Goal: Transaction & Acquisition: Purchase product/service

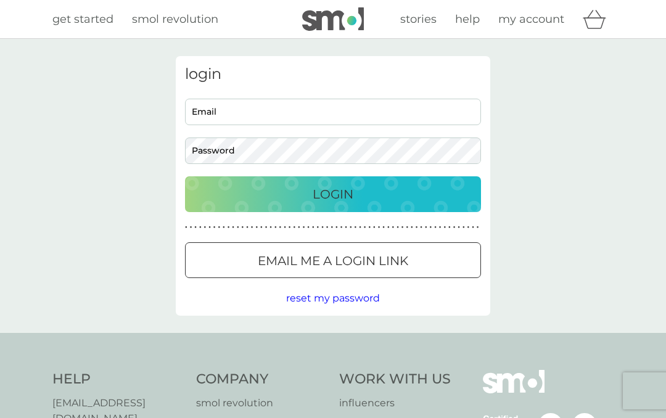
click at [263, 116] on input "Email" at bounding box center [333, 112] width 296 height 26
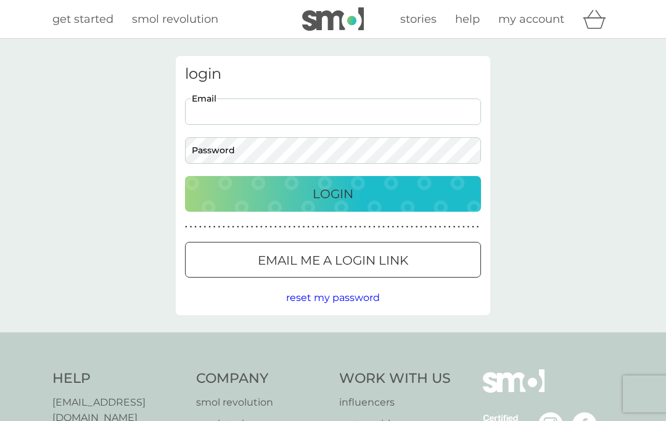
type input "[EMAIL_ADDRESS][DOMAIN_NAME]"
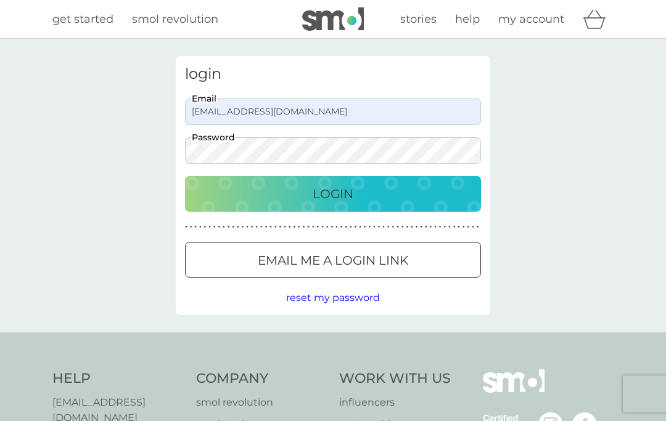
click at [598, 118] on div "login [EMAIL_ADDRESS][DOMAIN_NAME] Email Password Login ● ● ● ● ● ● ● ● ● ● ● ●…" at bounding box center [333, 186] width 666 height 294
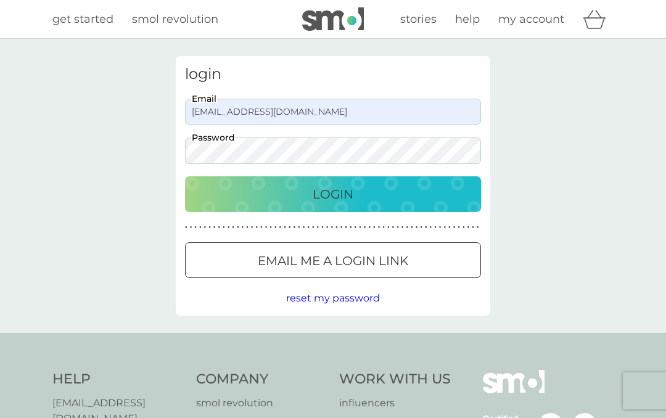
click at [344, 197] on p "Login" at bounding box center [332, 194] width 41 height 20
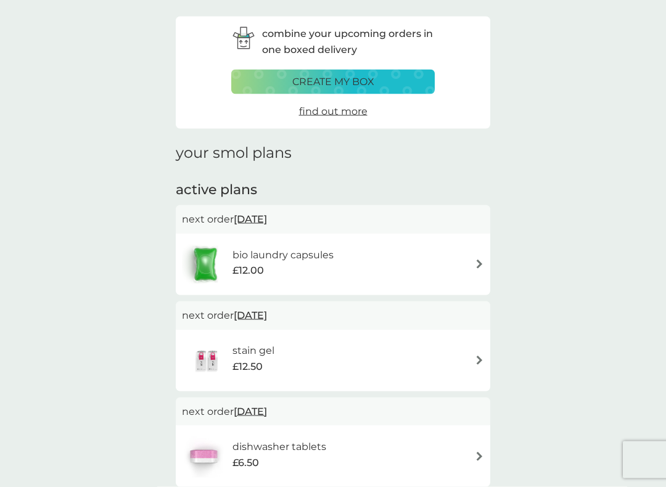
scroll to position [40, 0]
click at [280, 262] on div "£12.00" at bounding box center [282, 270] width 101 height 16
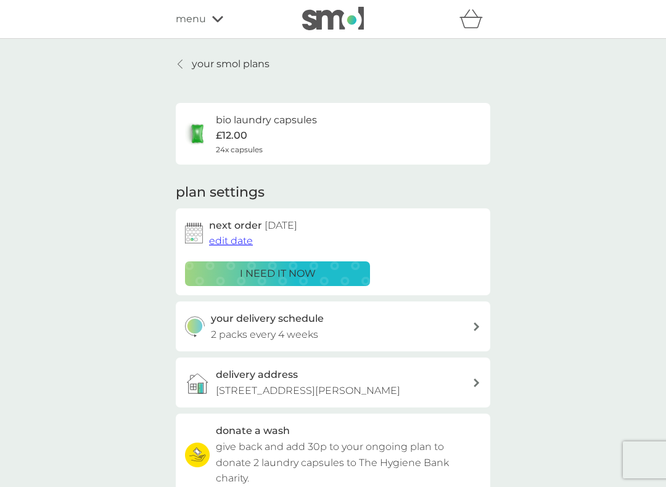
click at [298, 274] on p "i need it now" at bounding box center [278, 274] width 76 height 16
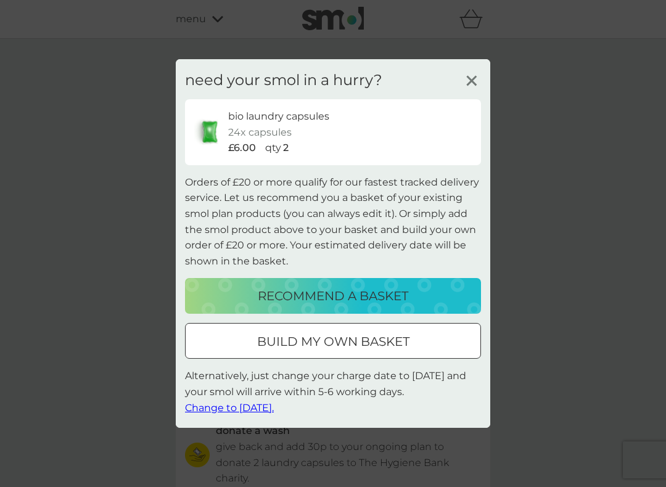
click at [328, 340] on div at bounding box center [333, 341] width 44 height 13
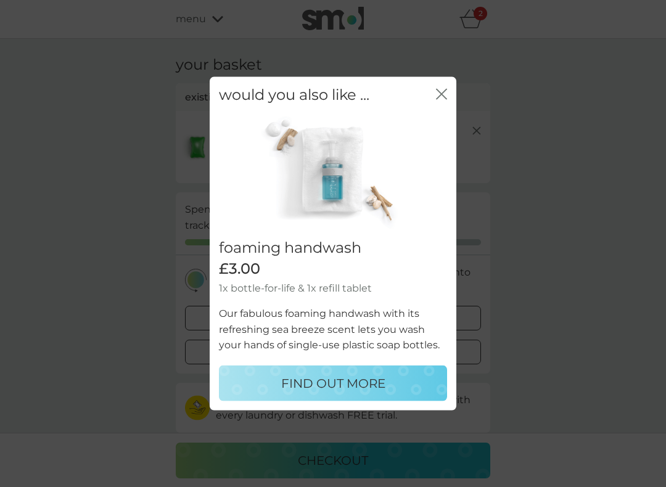
click at [332, 374] on p "FIND OUT MORE" at bounding box center [333, 383] width 104 height 20
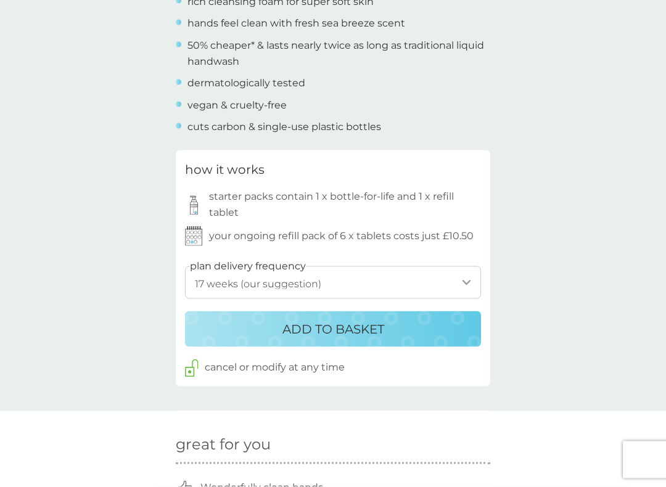
scroll to position [511, 0]
click at [463, 273] on select "1 week 2 weeks 3 weeks 4 weeks 5 weeks 6 weeks 7 weeks 8 weeks 9 weeks 10 weeks…" at bounding box center [333, 282] width 296 height 33
select select "140"
click at [357, 320] on p "ADD TO BASKET" at bounding box center [333, 329] width 102 height 20
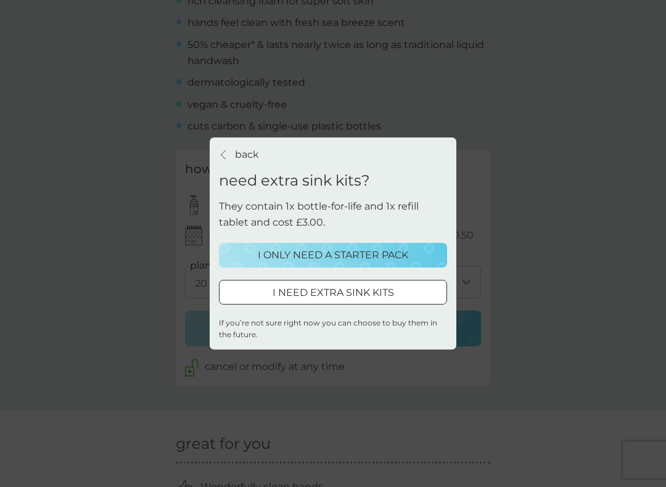
click at [320, 254] on p "I ONLY NEED A STARTER PACK" at bounding box center [333, 255] width 150 height 16
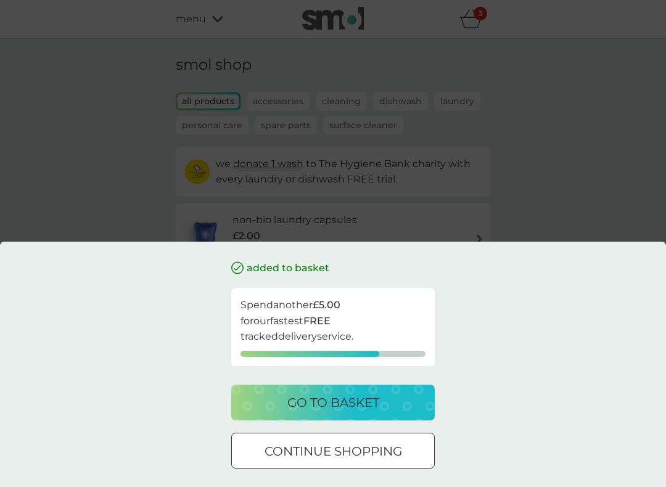
click at [334, 417] on div at bounding box center [333, 450] width 2 height 2
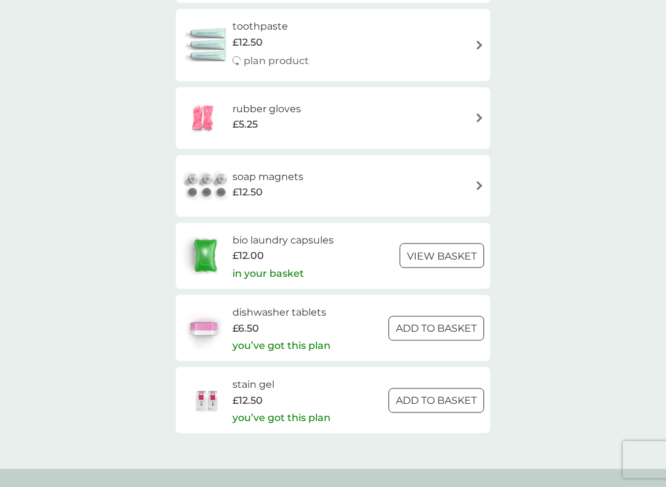
scroll to position [1736, 0]
click at [287, 168] on h6 "soap magnets" at bounding box center [267, 176] width 71 height 16
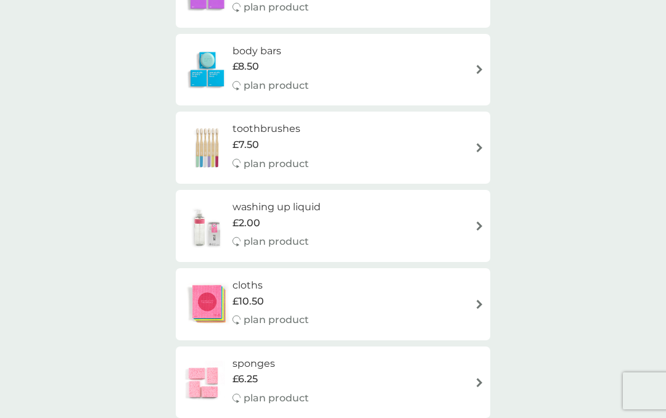
scroll to position [1165, 0]
click at [450, 198] on div "washing up liquid £2.00 plan product" at bounding box center [333, 225] width 302 height 54
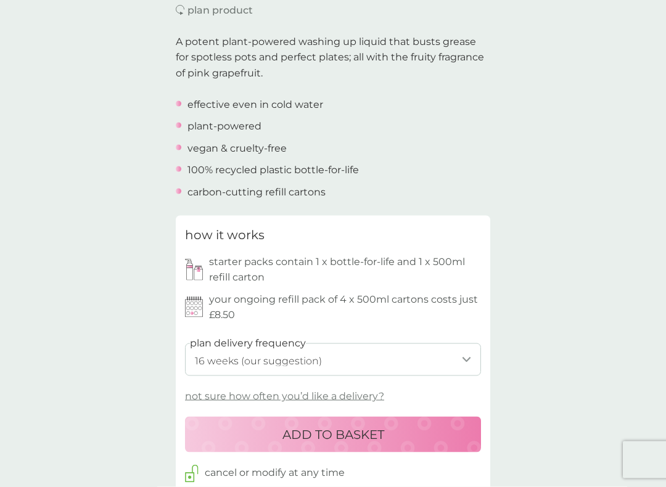
scroll to position [377, 0]
click at [463, 352] on select "1 week 2 weeks 3 weeks 4 weeks 5 weeks 6 weeks 7 weeks 8 weeks 9 weeks 10 weeks…" at bounding box center [333, 359] width 296 height 33
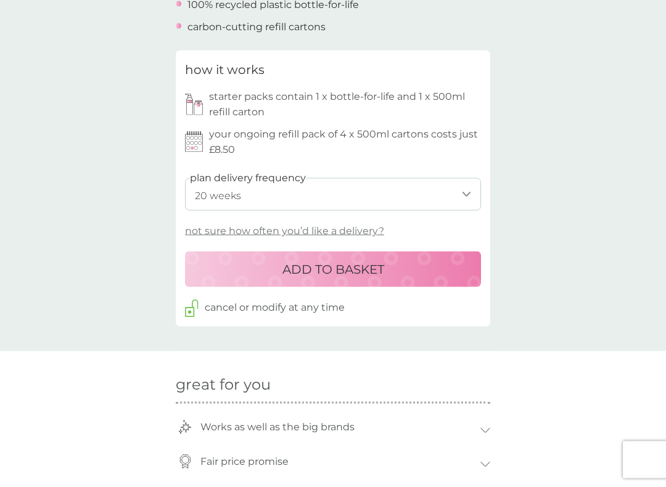
scroll to position [542, 0]
click at [285, 224] on p "not sure how often you’d like a delivery?" at bounding box center [284, 230] width 199 height 16
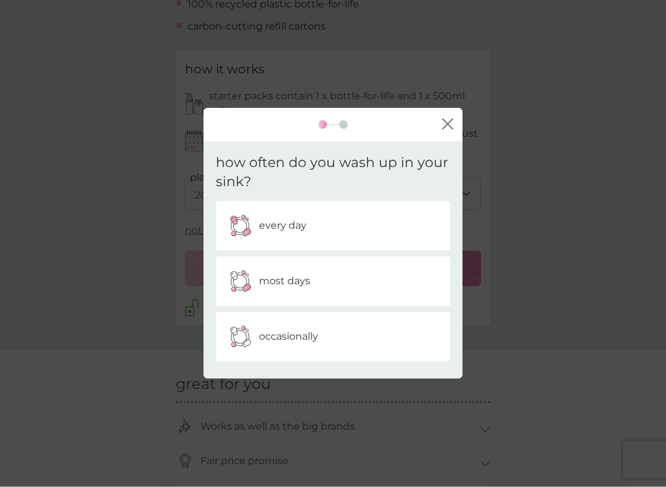
scroll to position [542, 0]
click at [406, 332] on div "occasionally" at bounding box center [333, 336] width 216 height 31
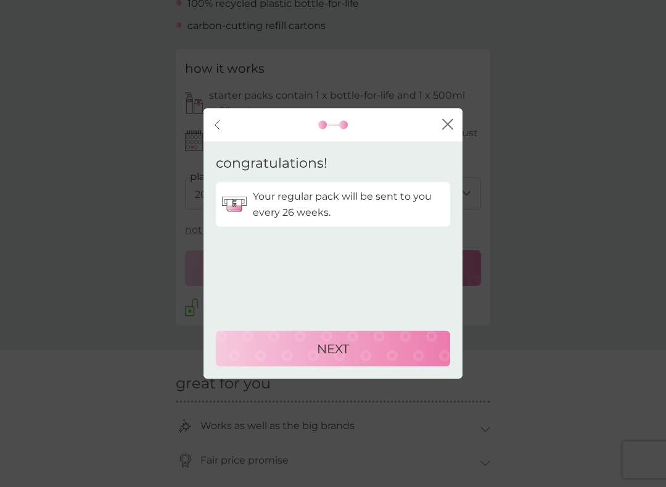
click at [343, 348] on p "NEXT" at bounding box center [333, 349] width 32 height 20
select select "182"
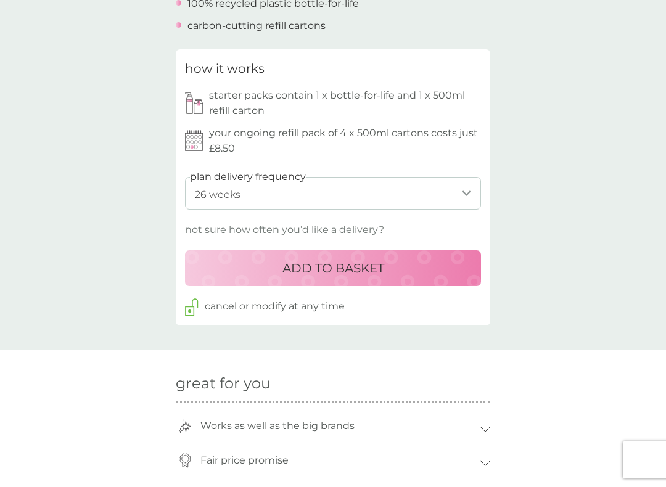
click at [406, 258] on div "ADD TO BASKET" at bounding box center [332, 268] width 271 height 20
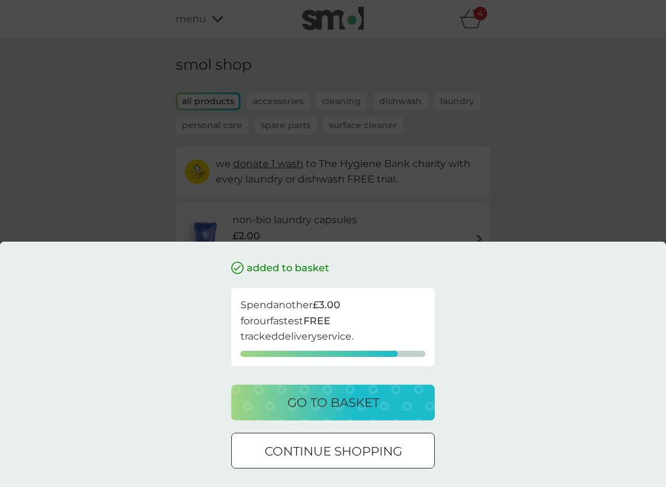
click at [388, 417] on p "continue shopping" at bounding box center [332, 451] width 137 height 20
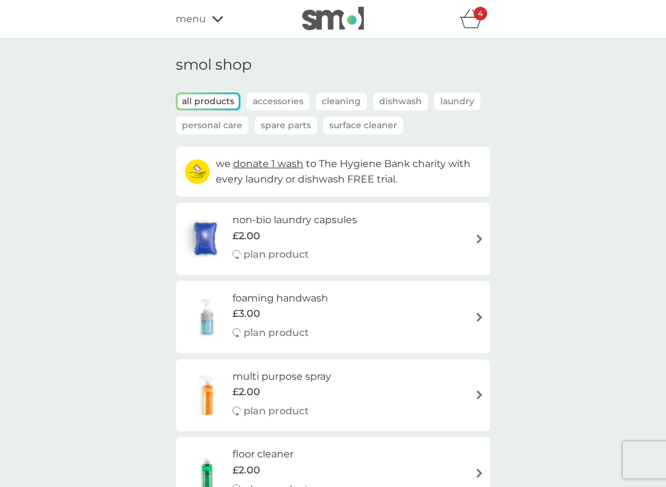
click at [286, 102] on p "Accessories" at bounding box center [277, 101] width 63 height 18
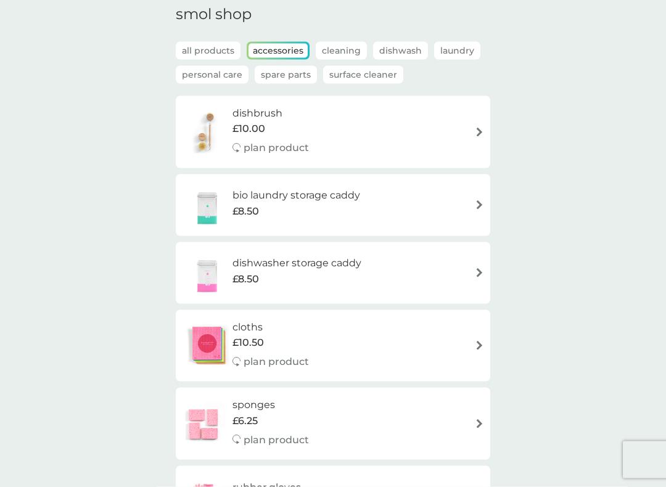
click at [280, 76] on p "Spare Parts" at bounding box center [285, 75] width 62 height 18
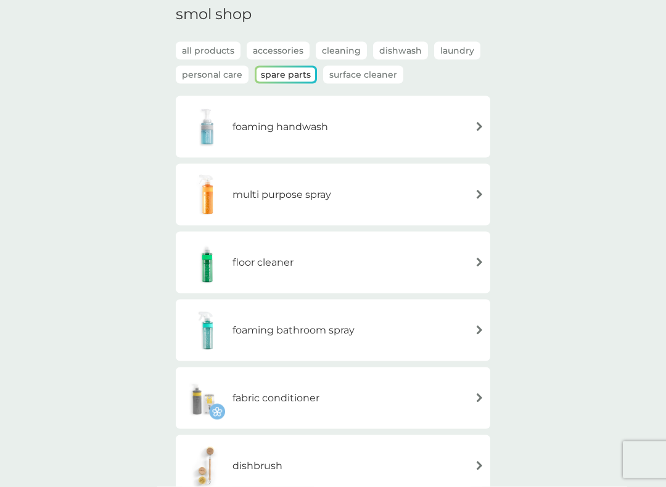
scroll to position [51, 0]
click at [314, 341] on div "foaming bathroom spray" at bounding box center [268, 329] width 173 height 43
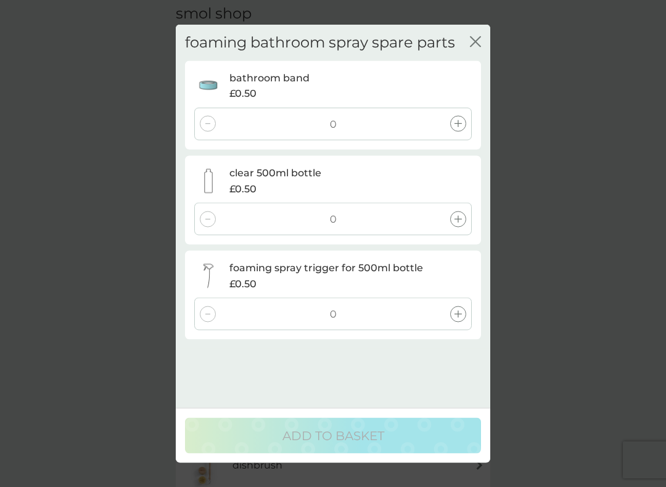
click at [478, 43] on icon "close" at bounding box center [475, 41] width 11 height 11
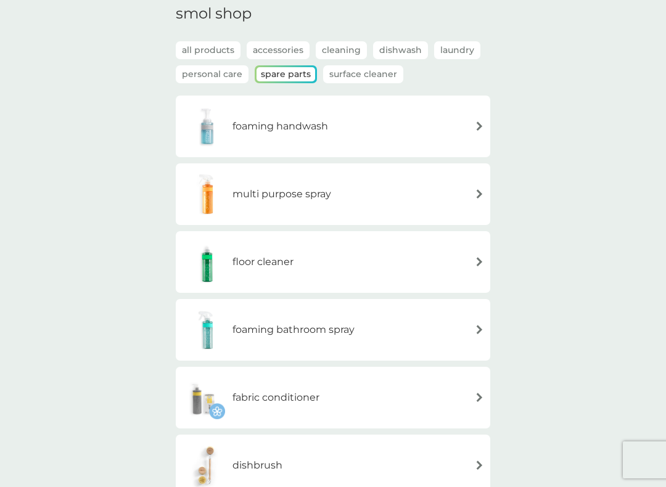
click at [453, 126] on div "foaming handwash" at bounding box center [333, 126] width 302 height 43
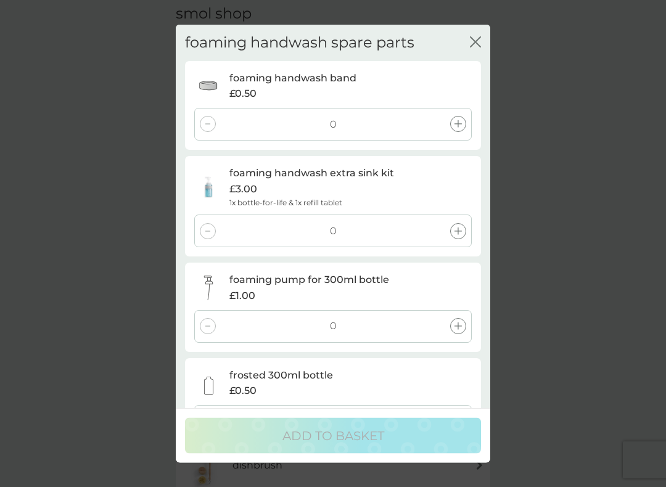
click at [459, 118] on div at bounding box center [458, 124] width 16 height 16
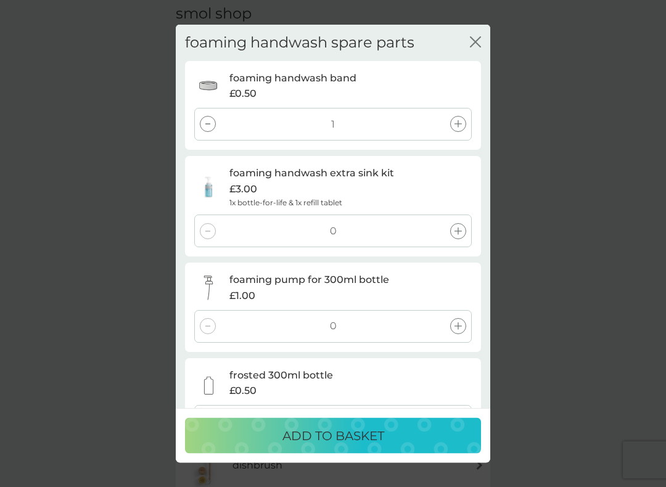
click at [211, 117] on div at bounding box center [208, 124] width 16 height 16
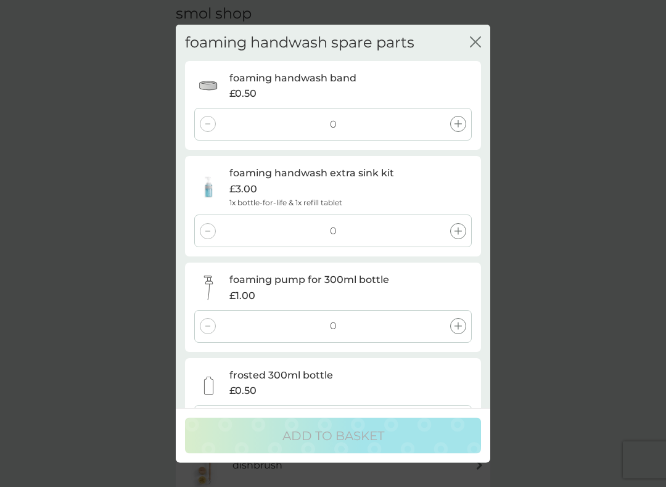
click at [479, 38] on icon "close" at bounding box center [475, 41] width 11 height 11
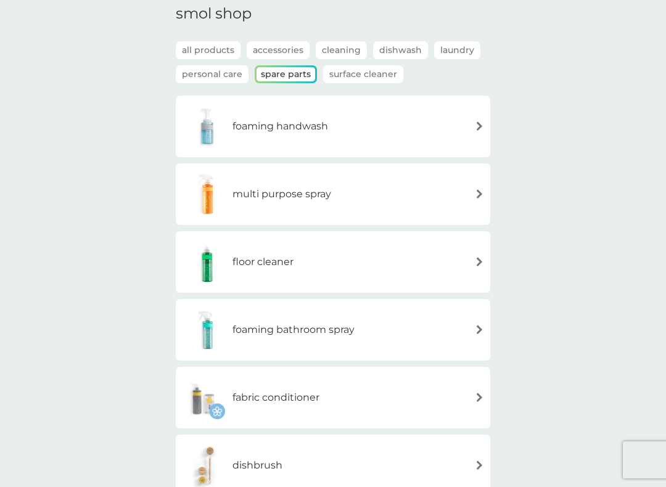
click at [359, 70] on p "Surface Cleaner" at bounding box center [363, 74] width 80 height 18
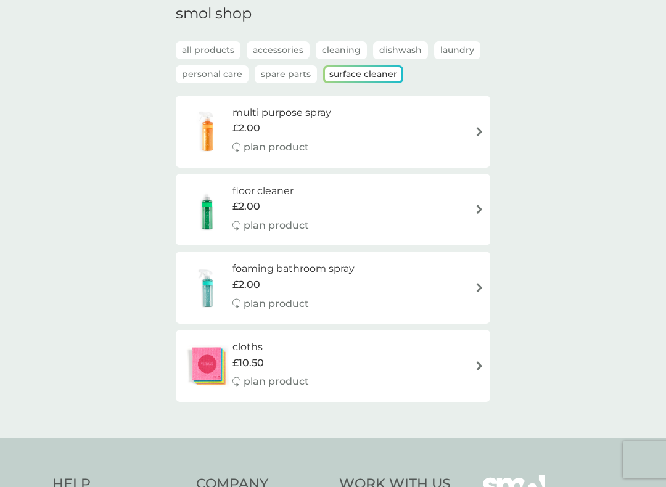
click at [443, 125] on div "multi purpose spray £2.00 plan product" at bounding box center [333, 132] width 302 height 54
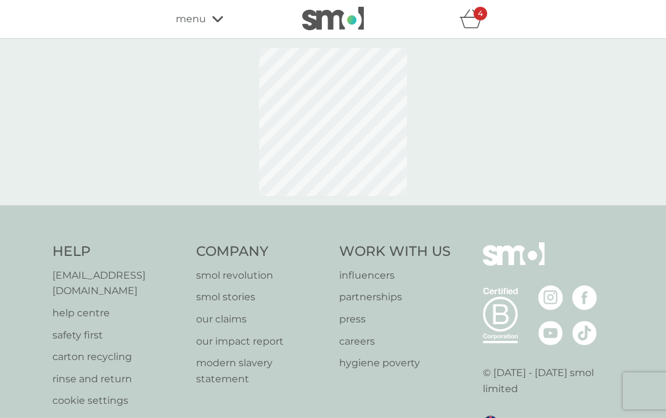
select select "112"
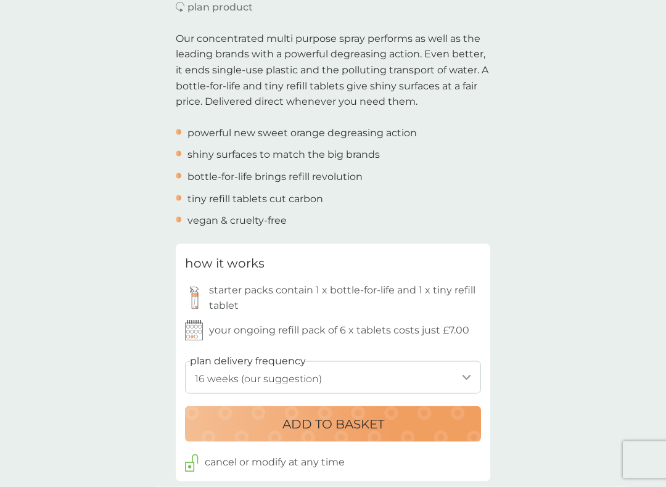
scroll to position [380, 0]
click at [349, 415] on p "ADD TO BASKET" at bounding box center [333, 423] width 102 height 20
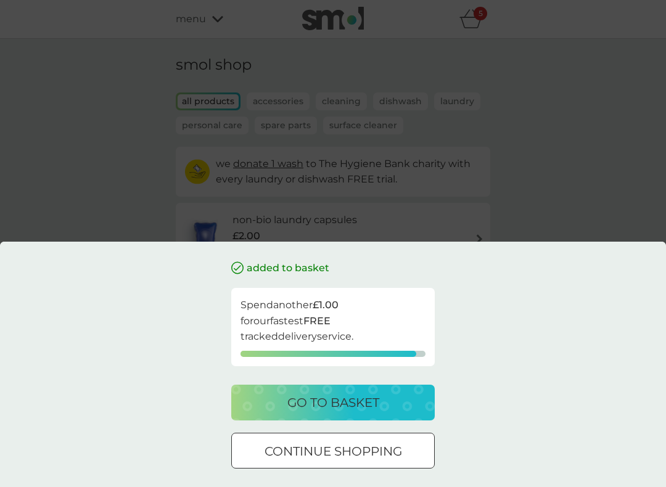
click at [367, 417] on p "continue shopping" at bounding box center [332, 451] width 137 height 20
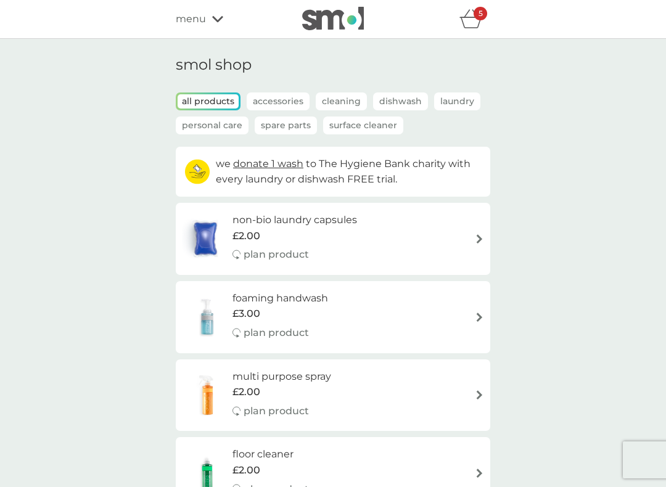
click at [337, 97] on p "Cleaning" at bounding box center [340, 101] width 51 height 18
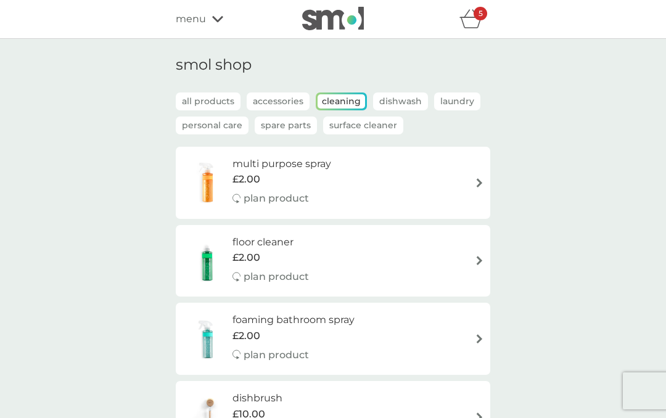
click at [395, 101] on p "Dishwash" at bounding box center [400, 101] width 55 height 18
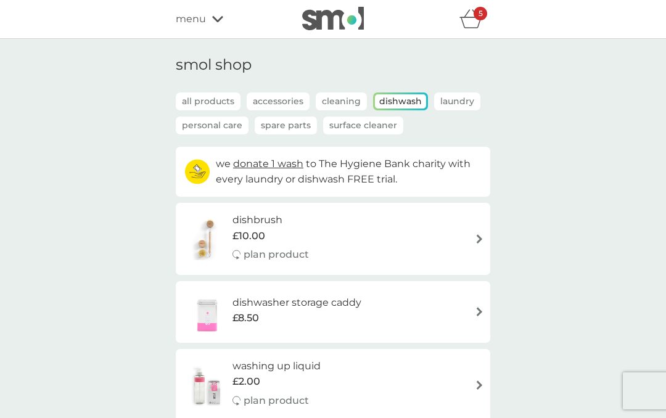
click at [454, 97] on p "Laundry" at bounding box center [457, 101] width 46 height 18
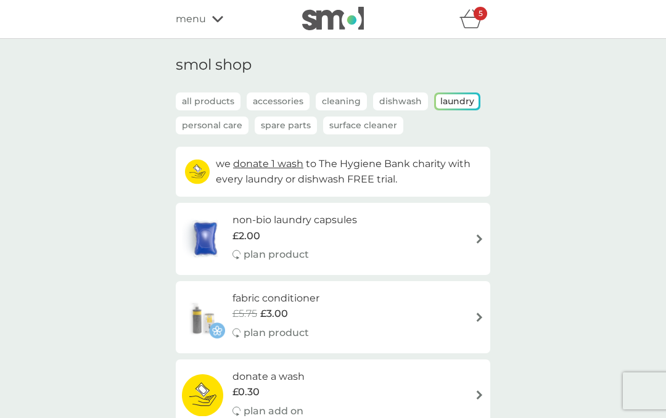
click at [217, 126] on p "Personal Care" at bounding box center [212, 125] width 73 height 18
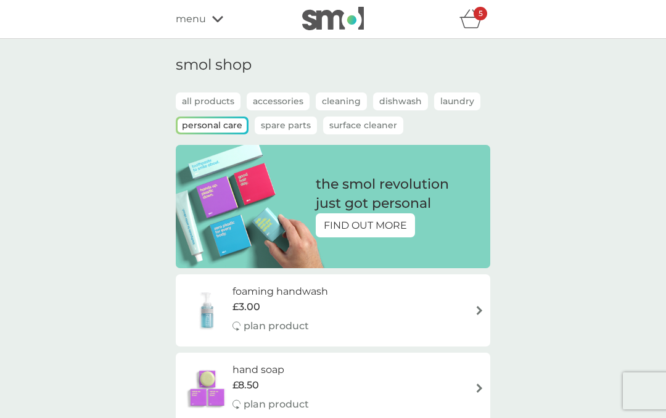
click at [366, 126] on p "Surface Cleaner" at bounding box center [363, 125] width 80 height 18
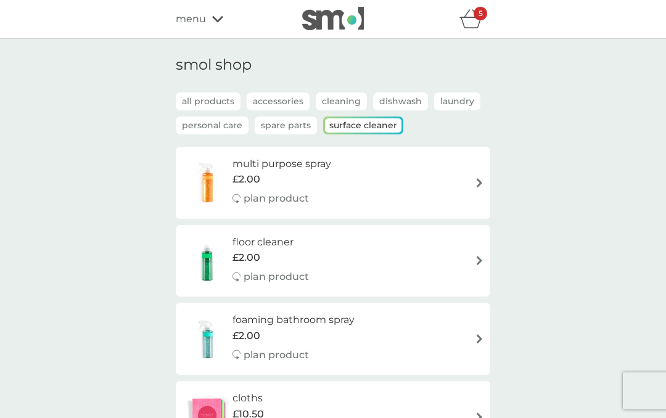
click at [460, 103] on p "Laundry" at bounding box center [457, 101] width 46 height 18
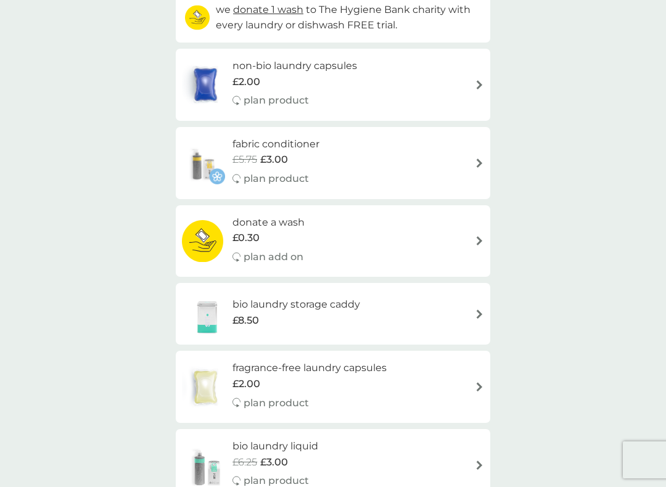
scroll to position [148, 0]
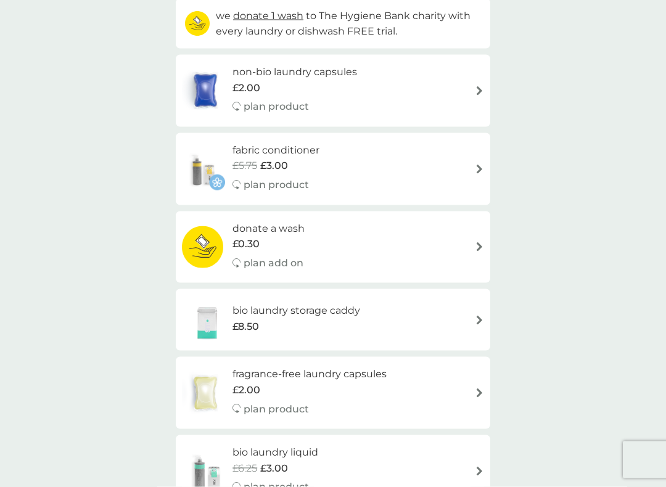
click at [441, 155] on div "fabric conditioner £5.75 £3.00 plan product" at bounding box center [333, 169] width 302 height 54
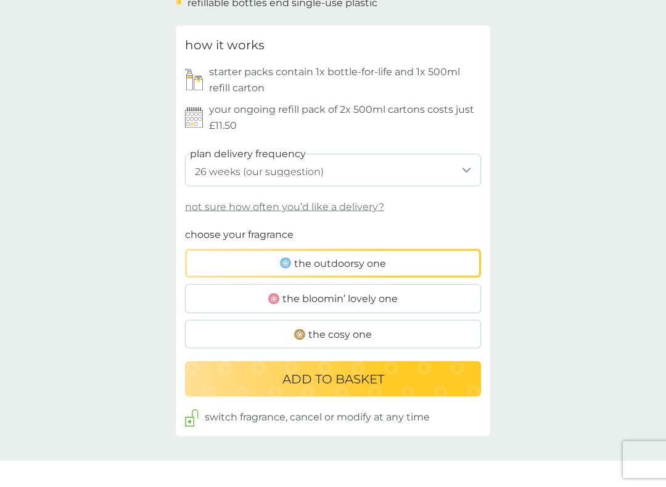
scroll to position [583, 0]
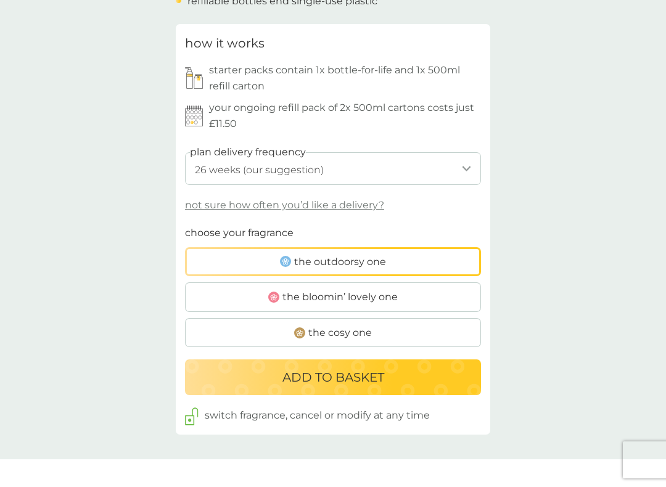
click at [359, 197] on p "not sure how often you’d like a delivery?" at bounding box center [284, 205] width 199 height 16
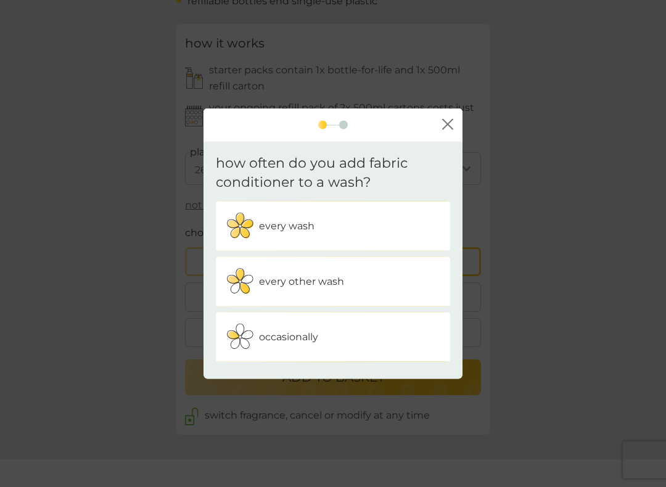
click at [299, 336] on p "occasionally" at bounding box center [288, 336] width 59 height 16
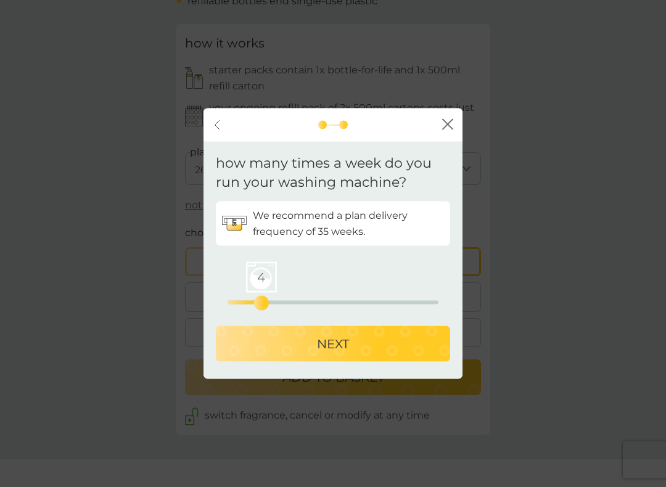
click at [360, 338] on div "NEXT" at bounding box center [333, 343] width 210 height 20
select select "245"
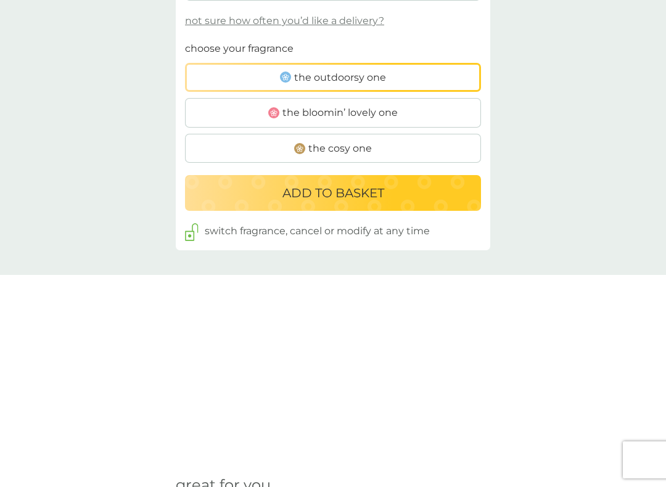
scroll to position [763, 0]
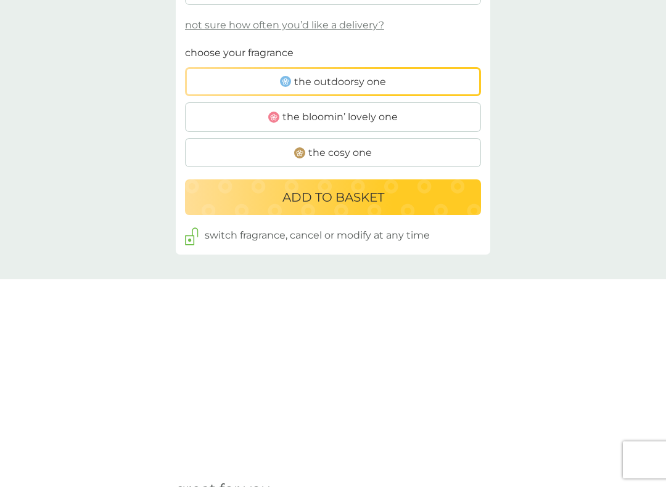
click at [356, 145] on span "the cosy one" at bounding box center [339, 153] width 63 height 16
click at [185, 45] on input "the cosy one" at bounding box center [185, 45] width 0 height 0
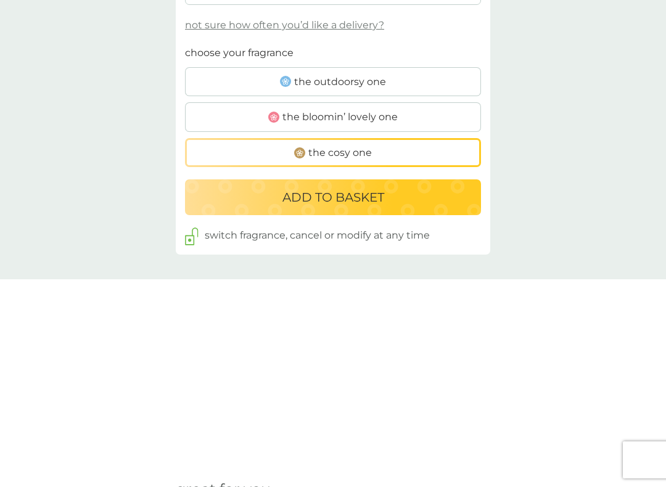
click at [372, 187] on p "ADD TO BASKET" at bounding box center [333, 197] width 102 height 20
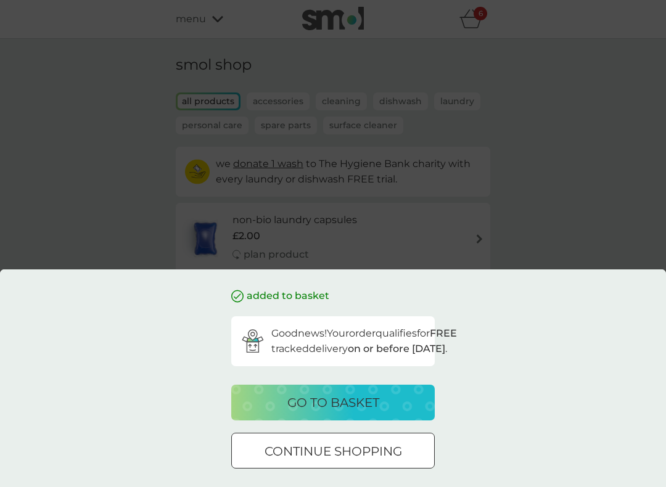
click at [349, 402] on p "go to basket" at bounding box center [333, 403] width 92 height 20
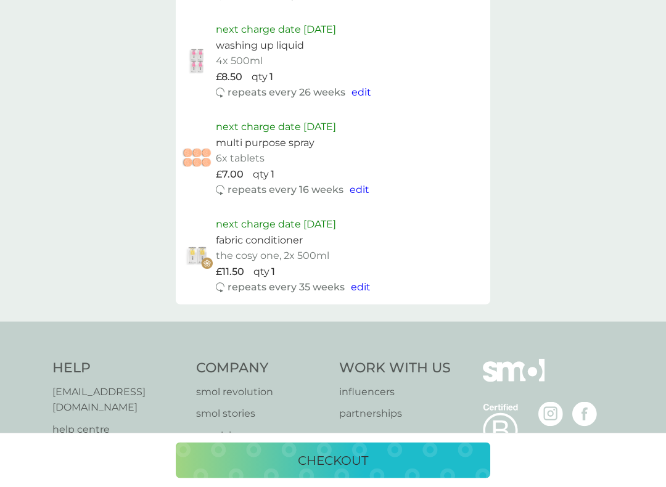
scroll to position [1094, 0]
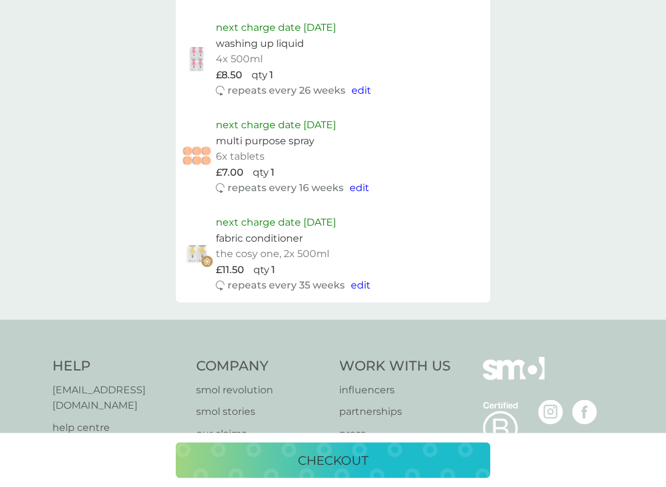
click at [335, 417] on p "checkout" at bounding box center [333, 460] width 70 height 20
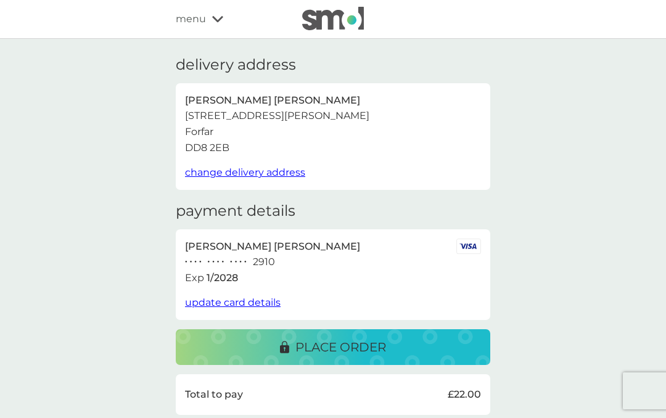
click at [342, 337] on p "place order" at bounding box center [340, 347] width 91 height 20
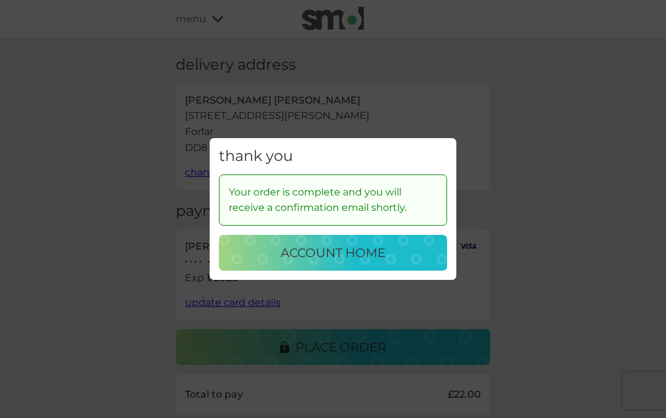
click at [358, 251] on p "account home" at bounding box center [332, 253] width 105 height 20
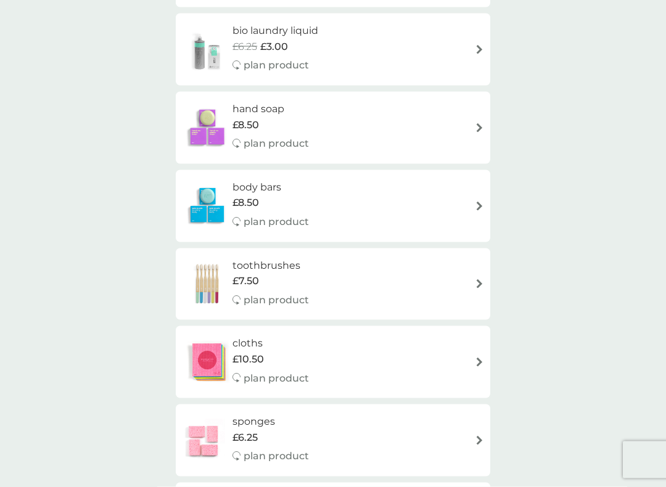
scroll to position [1525, 0]
